Goal: Task Accomplishment & Management: Use online tool/utility

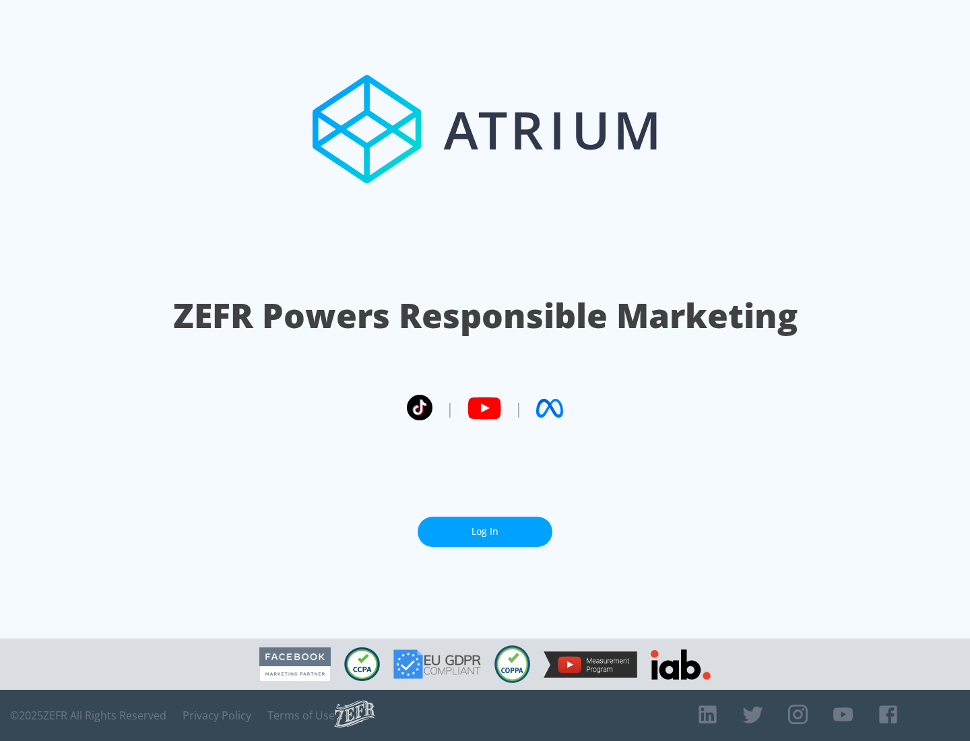
click at [485, 531] on link "Log In" at bounding box center [484, 531] width 135 height 30
